Goal: Information Seeking & Learning: Learn about a topic

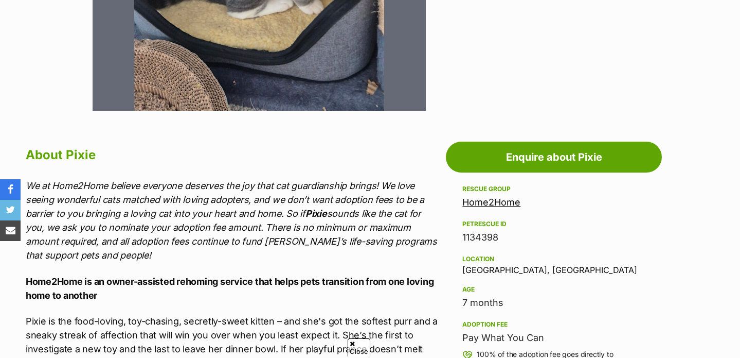
scroll to position [777, 0]
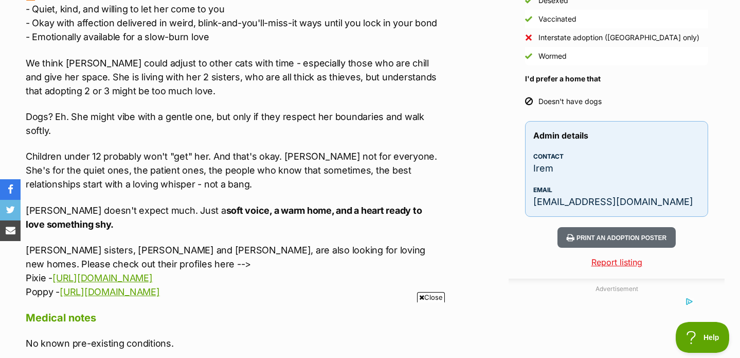
scroll to position [822, 0]
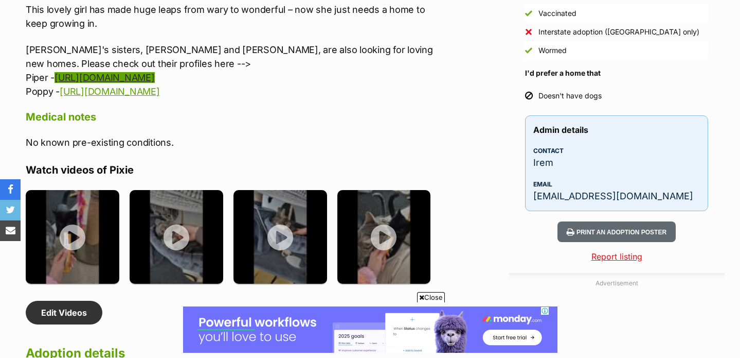
click at [154, 72] on link "https://www.petrescue.com.au/listings/1134399" at bounding box center [105, 77] width 100 height 11
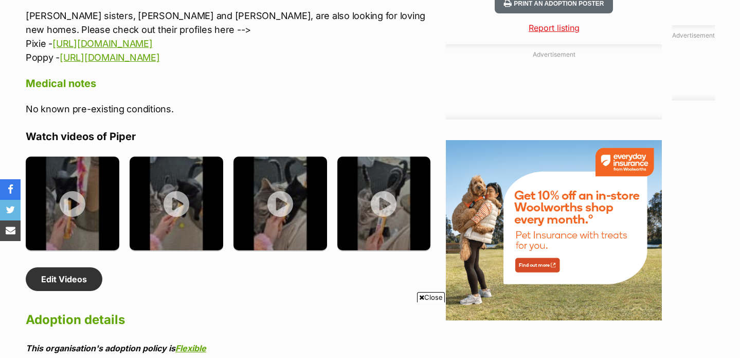
scroll to position [1545, 0]
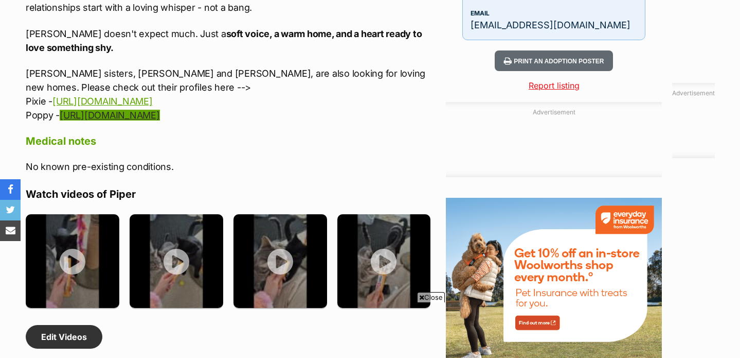
click at [160, 117] on link "https://www.petrescue.com.au/listings/1134394" at bounding box center [110, 115] width 100 height 11
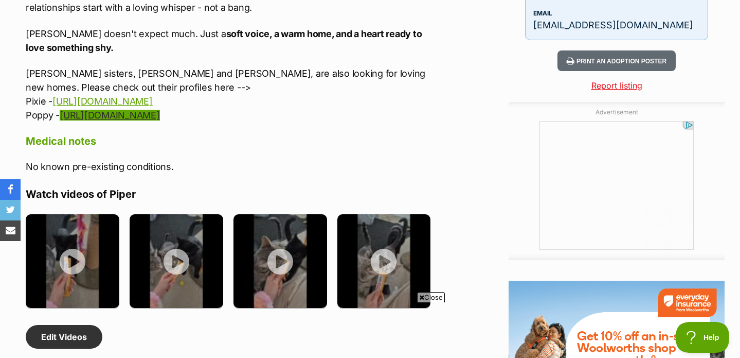
scroll to position [0, 0]
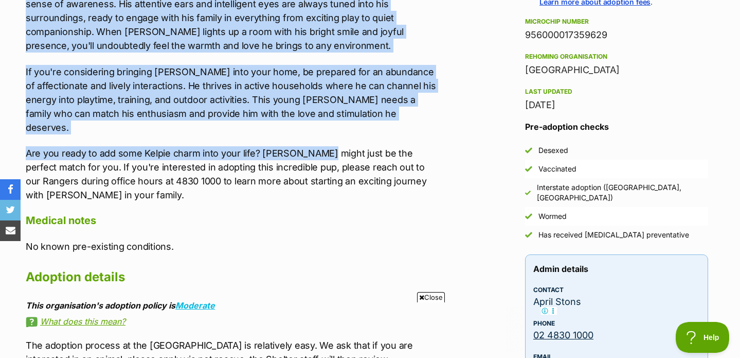
drag, startPoint x: 24, startPoint y: 30, endPoint x: 318, endPoint y: 173, distance: 326.1
click at [318, 173] on div "Upload Videos About Ziggy ❤️🐾 ZIGGY 🐾❤️ 🐕 Kelpie ♂️ [DEMOGRAPHIC_DATA], [DEMOGR…" at bounding box center [228, 119] width 426 height 740
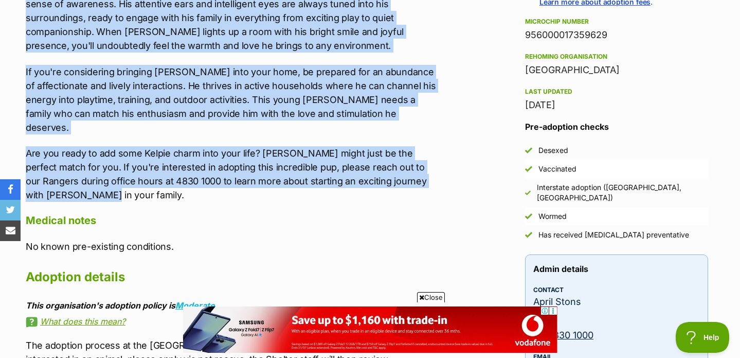
copy div "❤️🐾 LOREM 🐾❤️ 🐕 Ipsumd ♂️ Sita, 03 consec adi 💈 Elits, doeiu, tem incid Utla Et…"
click at [413, 228] on div "Upload Videos About Ziggy ❤️🐾 ZIGGY 🐾❤️ 🐕 Kelpie ♂️ [DEMOGRAPHIC_DATA], [DEMOGR…" at bounding box center [233, 119] width 415 height 740
